Goal: Use online tool/utility: Utilize a website feature to perform a specific function

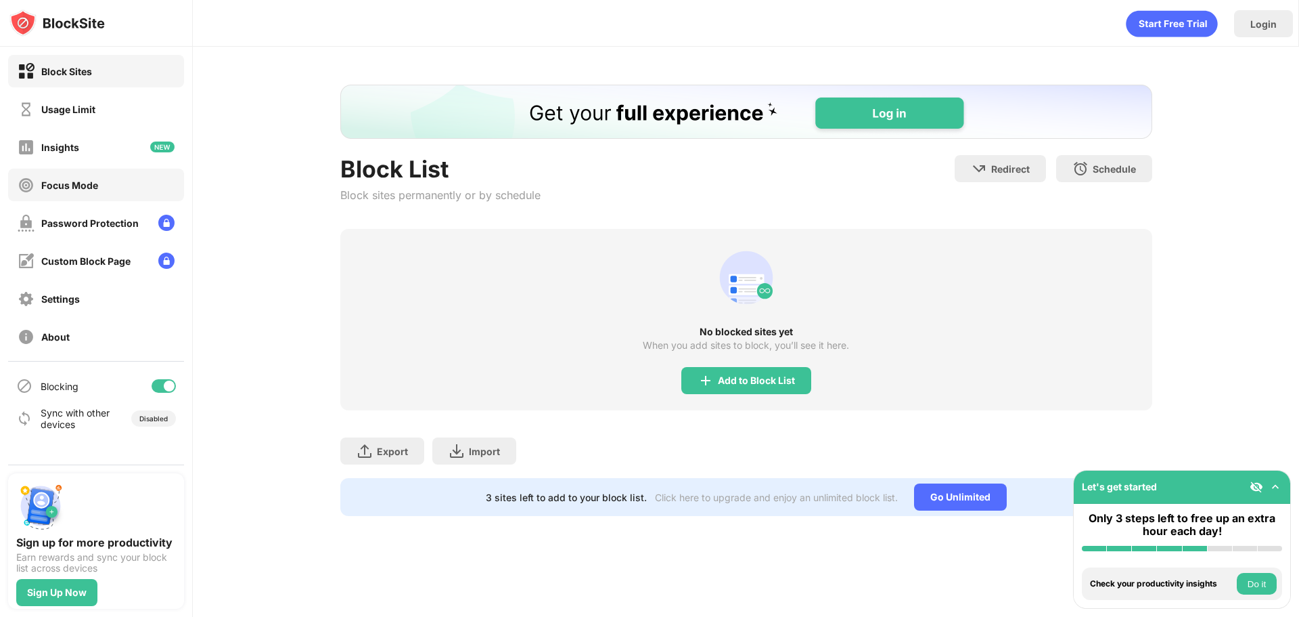
click at [62, 187] on div "Focus Mode" at bounding box center [69, 185] width 57 height 12
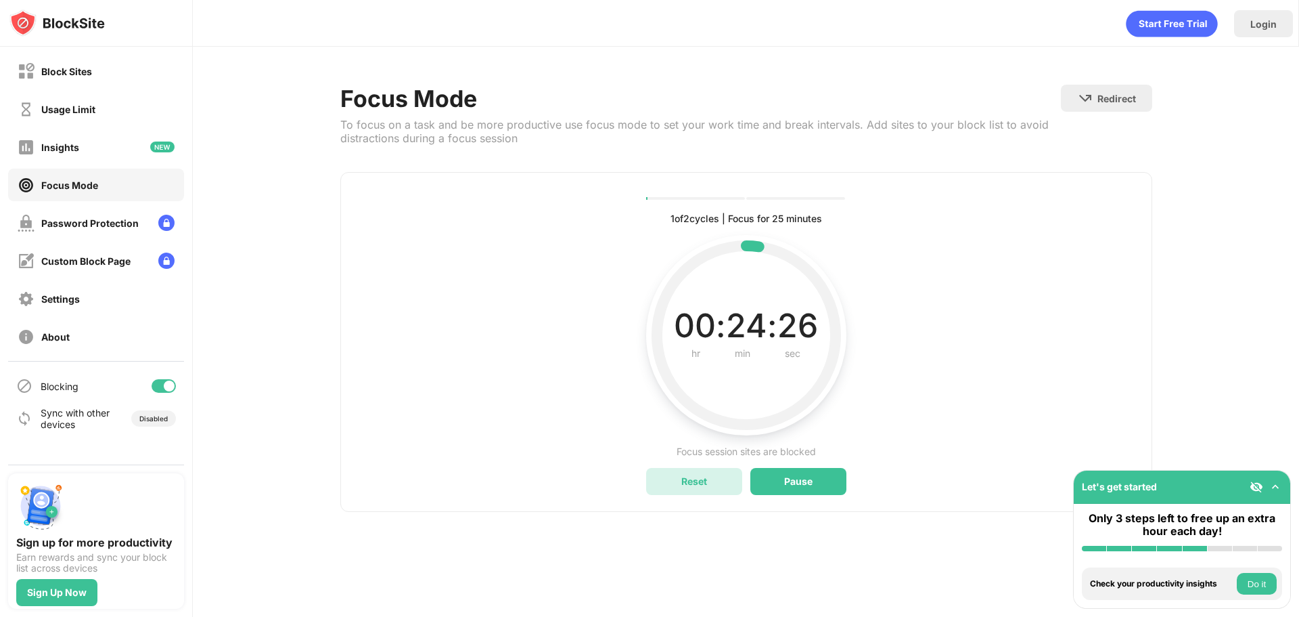
click at [684, 476] on div "Reset" at bounding box center [694, 481] width 26 height 12
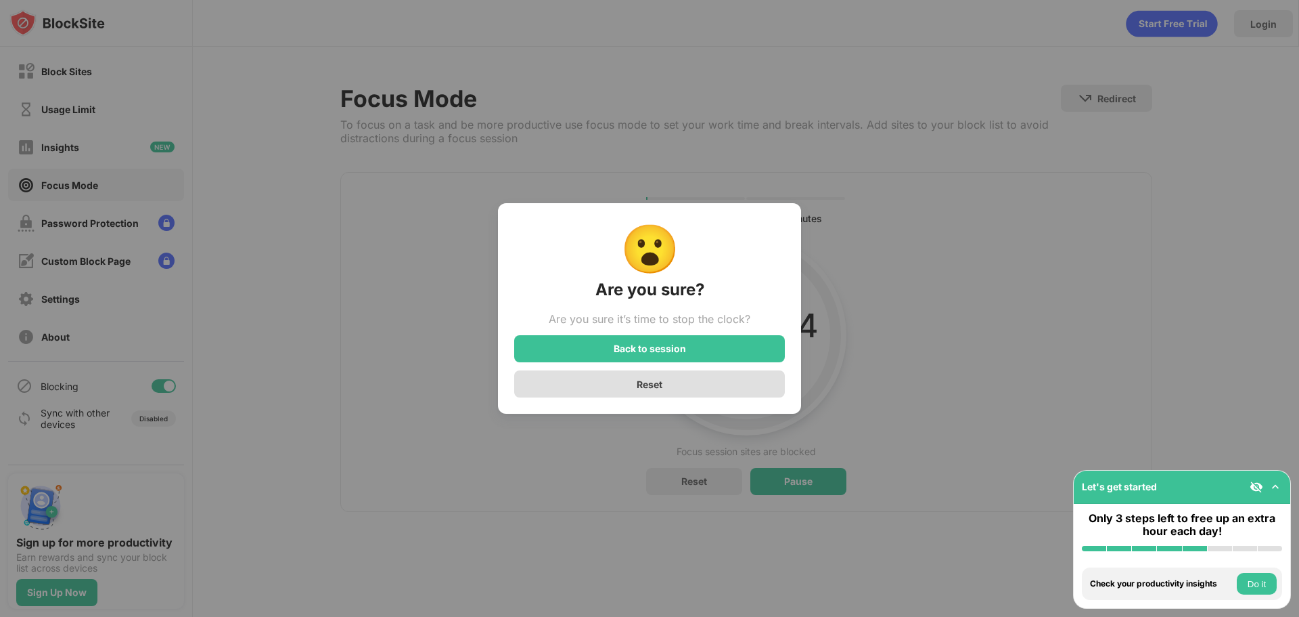
click at [684, 384] on div "Reset" at bounding box center [649, 383] width 271 height 27
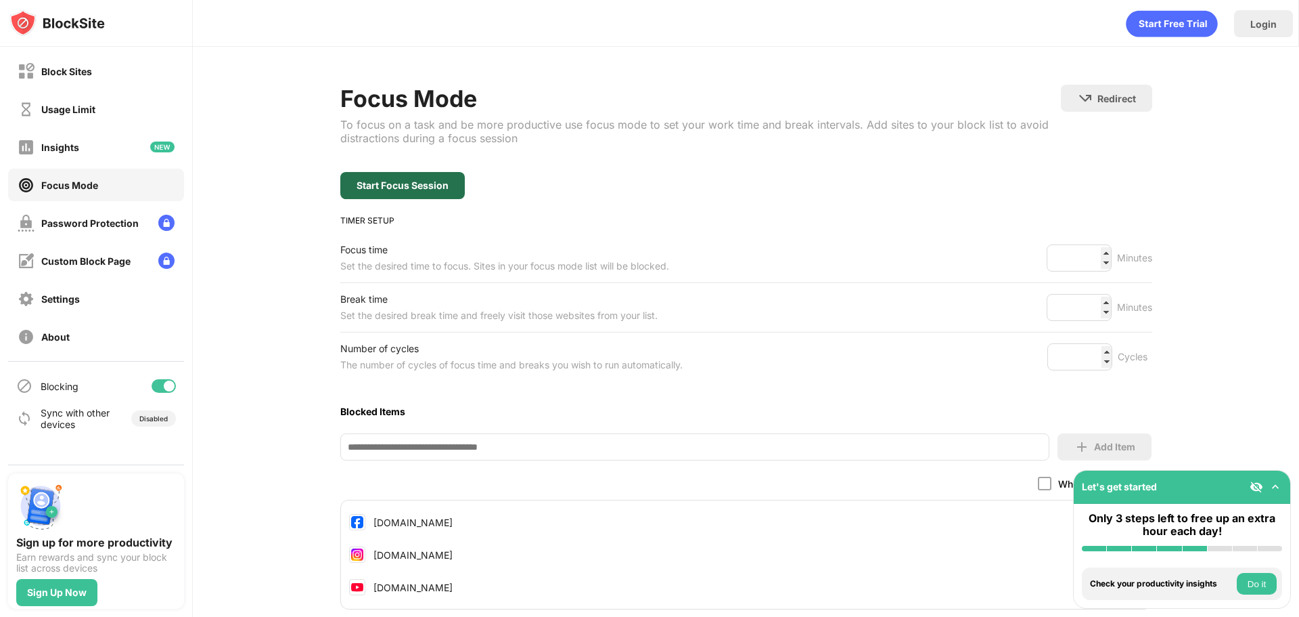
click at [407, 183] on div "Start Focus Session" at bounding box center [403, 185] width 92 height 11
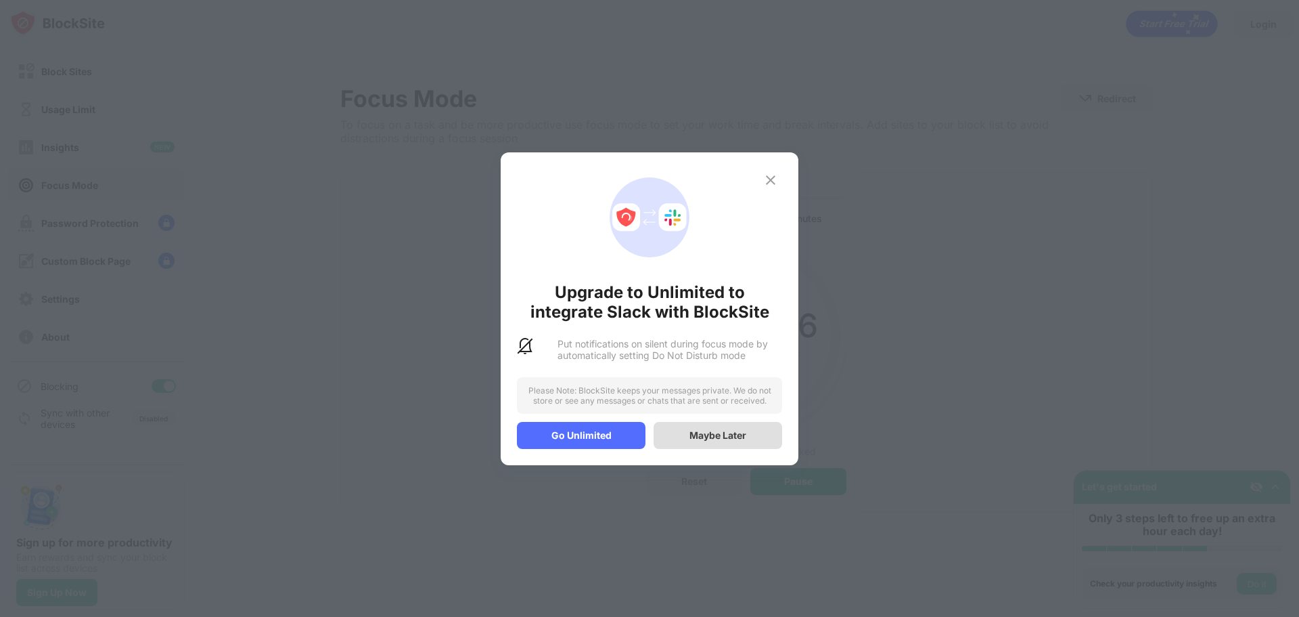
click at [719, 434] on div "Maybe Later" at bounding box center [718, 435] width 57 height 12
